Goal: Obtain resource: Obtain resource

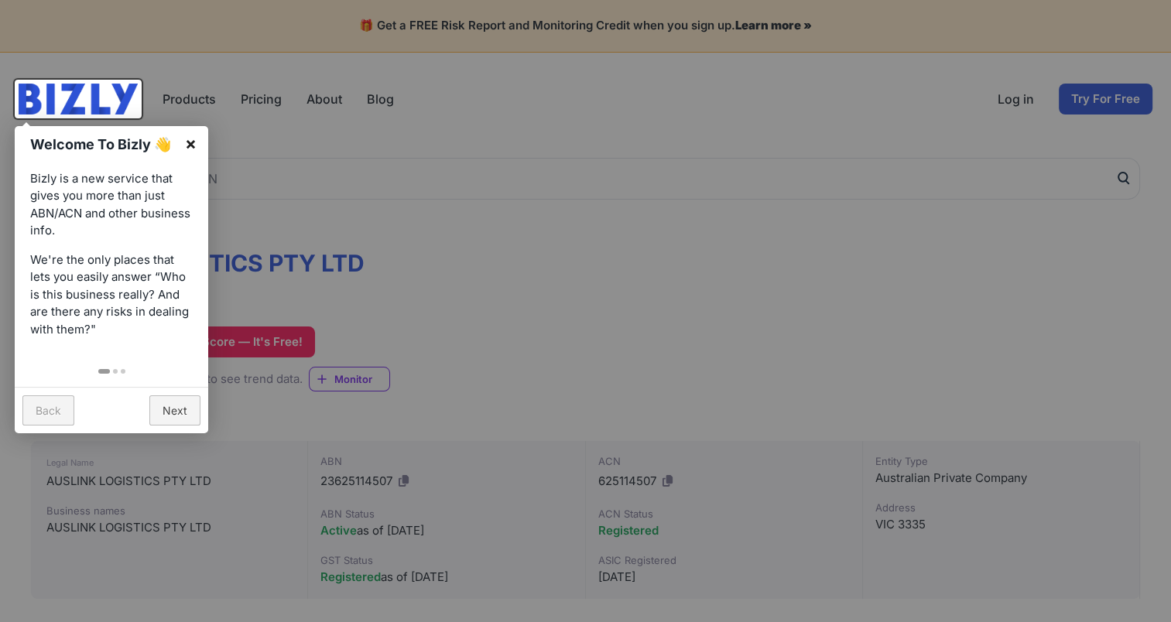
click at [183, 139] on link "×" at bounding box center [190, 143] width 35 height 35
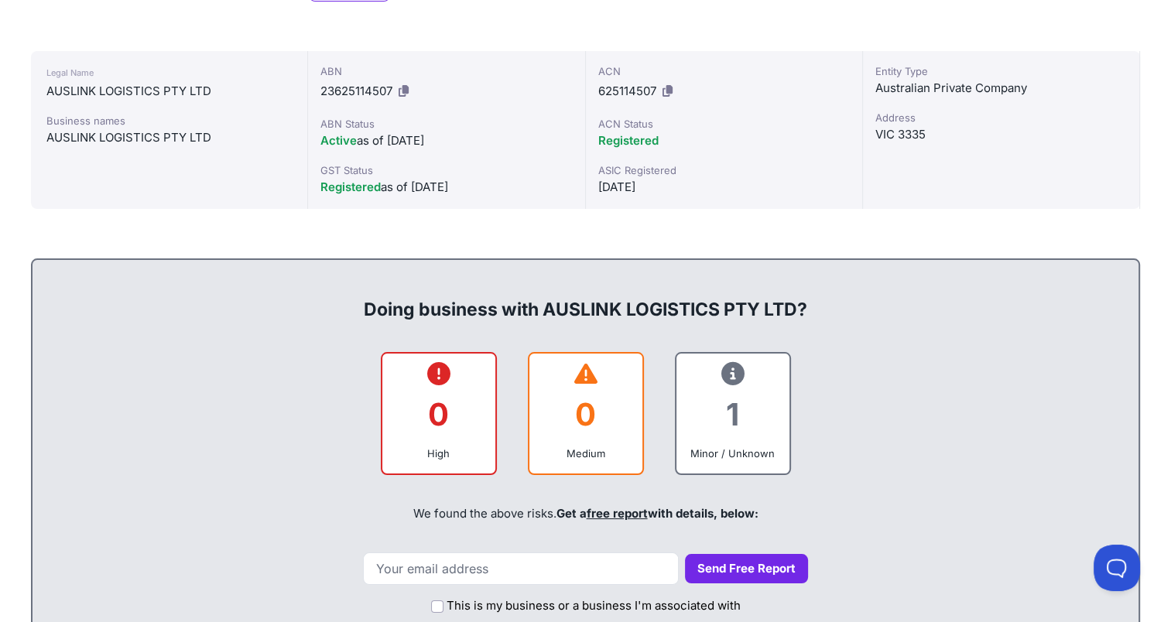
scroll to position [464, 0]
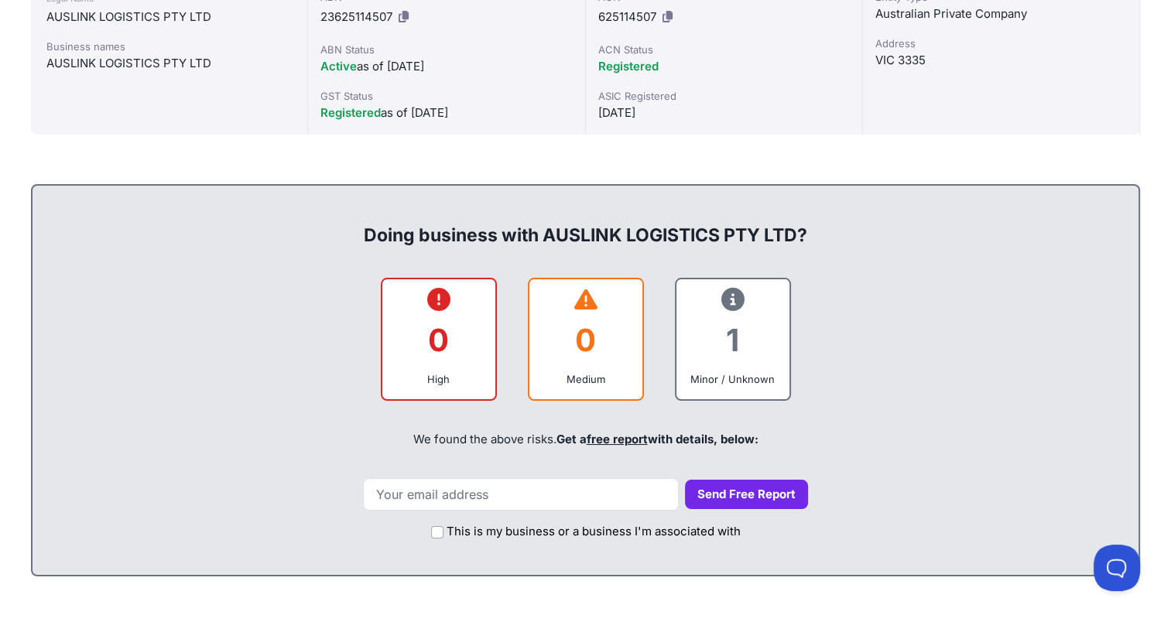
click at [731, 300] on icon at bounding box center [732, 300] width 23 height 1
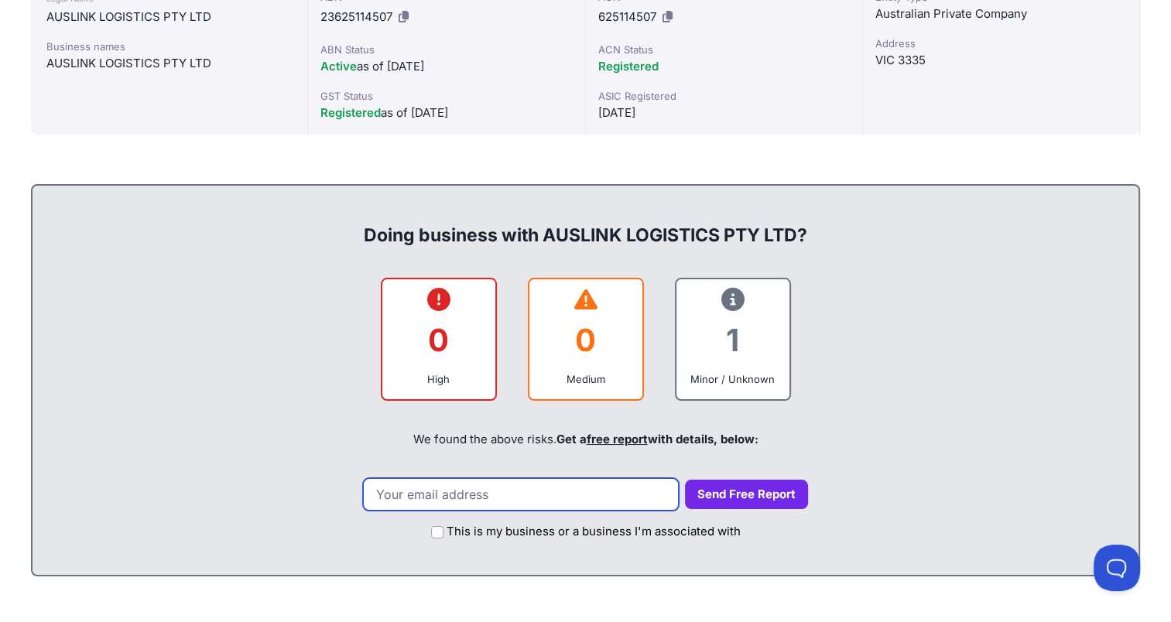
click at [627, 478] on input "email" at bounding box center [521, 494] width 316 height 33
click at [495, 485] on input "email" at bounding box center [521, 494] width 316 height 33
type input "[PERSON_NAME][EMAIL_ADDRESS][DOMAIN_NAME]"
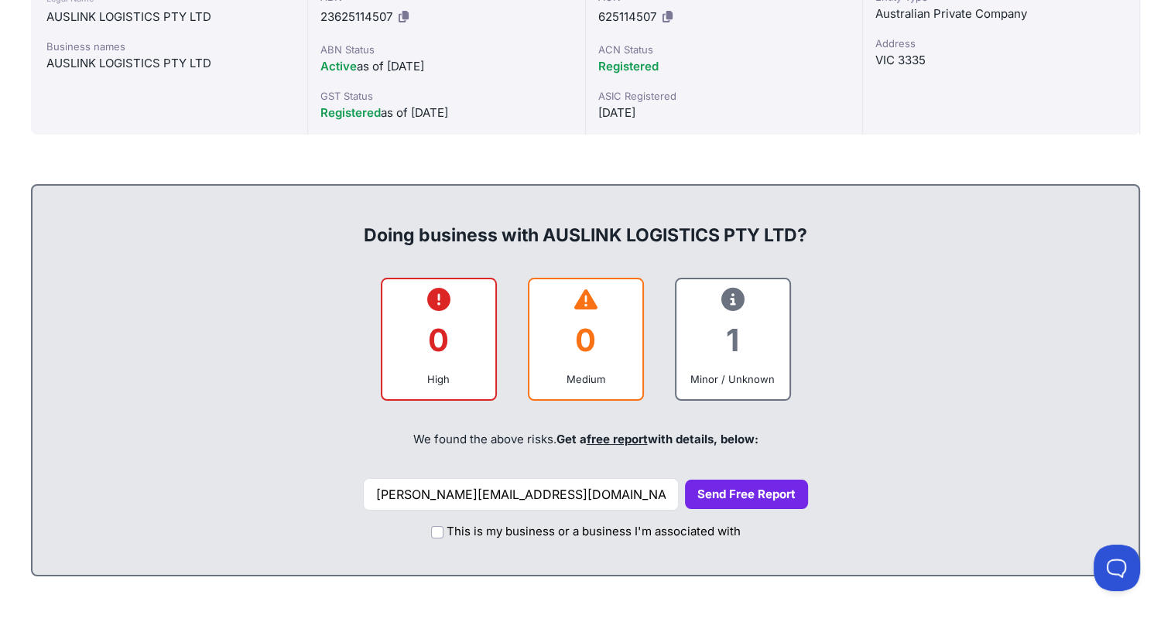
click at [704, 490] on button "Send Free Report" at bounding box center [746, 495] width 123 height 30
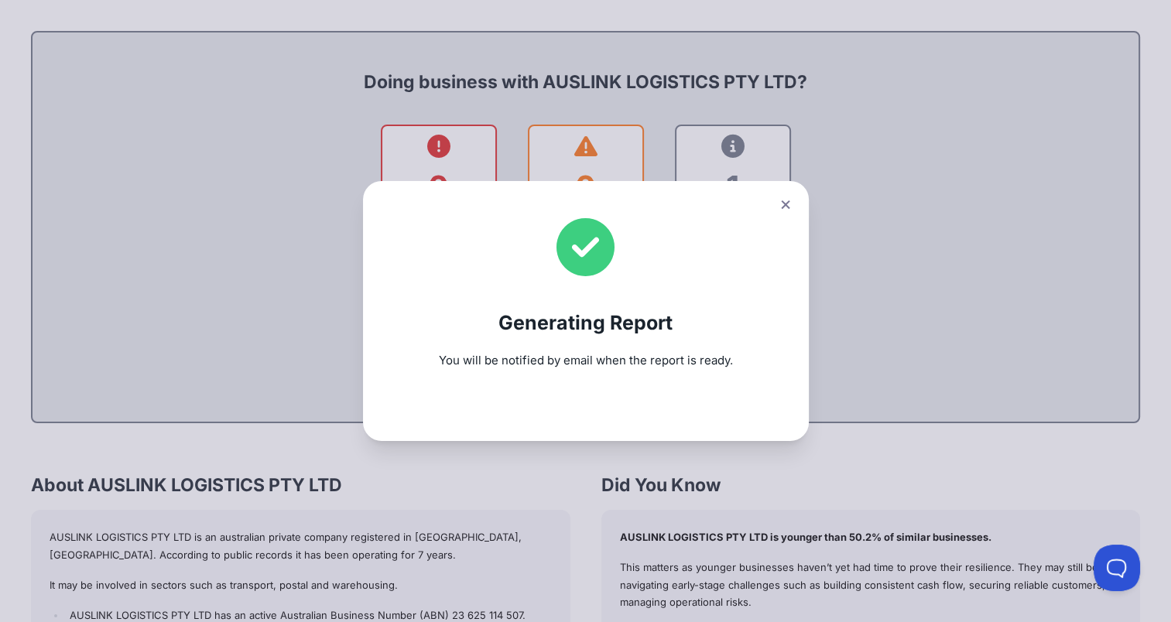
scroll to position [619, 0]
click at [789, 206] on icon at bounding box center [785, 204] width 9 height 9
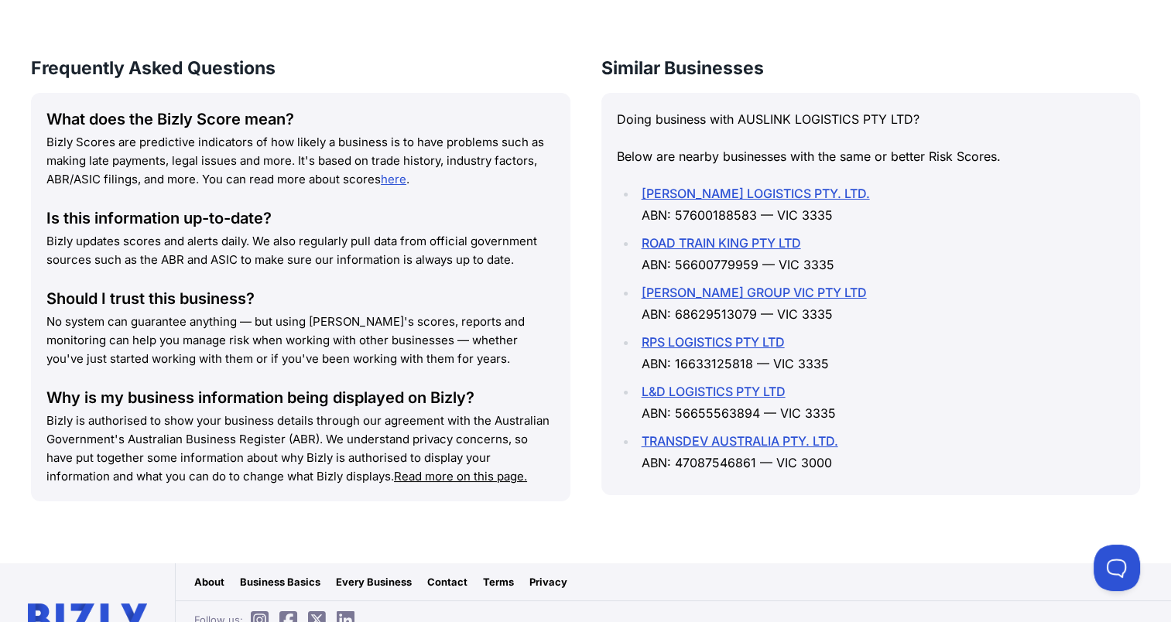
scroll to position [1733, 0]
